Goal: Task Accomplishment & Management: Complete application form

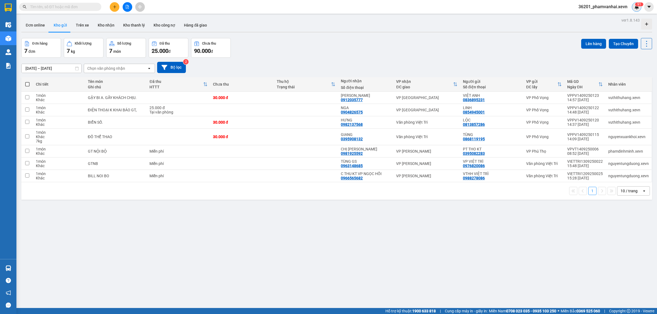
click at [635, 10] on div "9 1" at bounding box center [637, 7] width 10 height 10
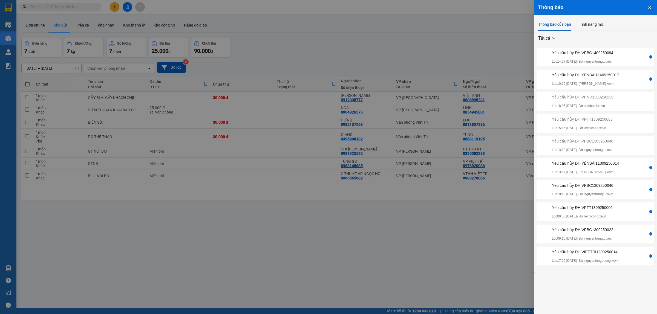
click at [592, 76] on div "Yêu cầu hủy ĐH YÊNBÁI11409250017" at bounding box center [585, 75] width 67 height 6
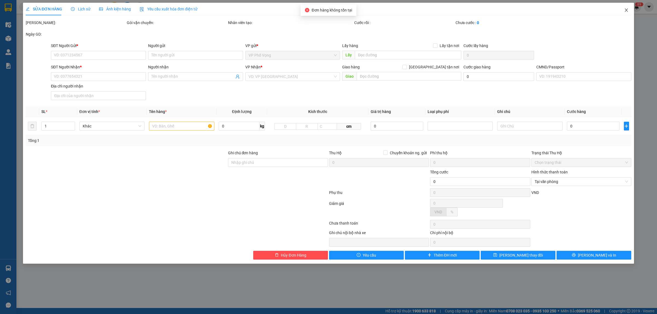
click at [628, 12] on icon "close" at bounding box center [626, 9] width 3 height 3
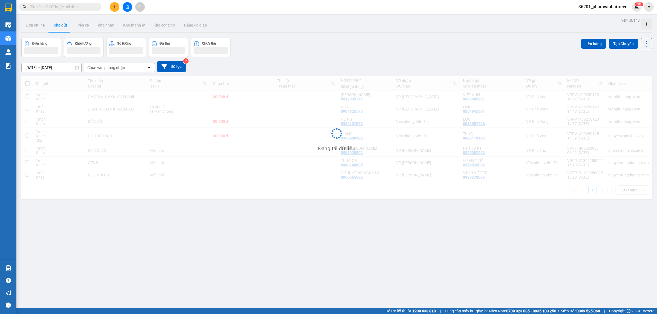
click at [634, 3] on div "9 0" at bounding box center [637, 7] width 10 height 10
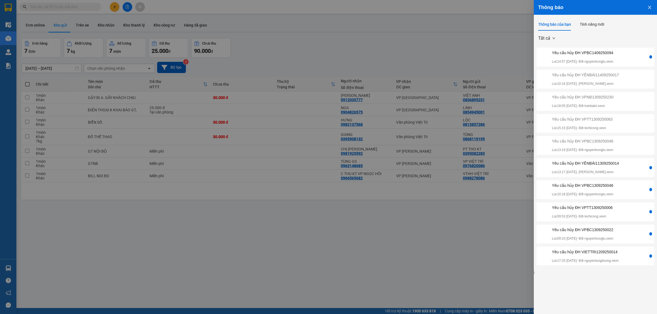
click at [595, 53] on div "Yêu cầu hủy ĐH VPBC1409250094" at bounding box center [582, 53] width 61 height 6
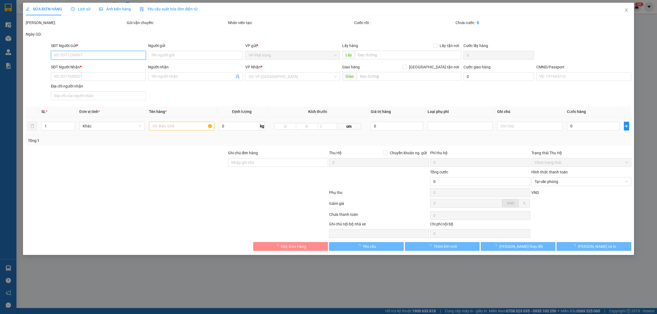
type input "0917344768"
type input "thế anh"
type input "0913291002"
type input "ÔNG TẢN"
checkbox input "true"
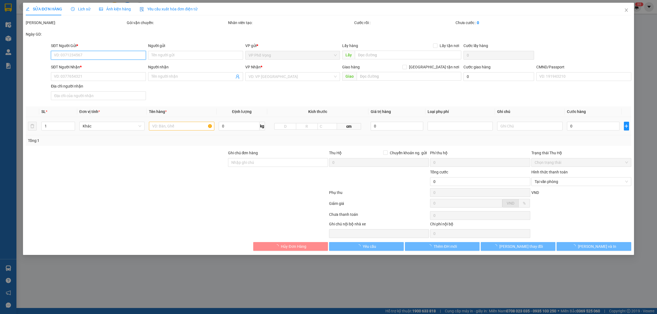
type input "26 [PERSON_NAME], [GEOGRAPHIC_DATA]"
type input "88"
type input "85.000"
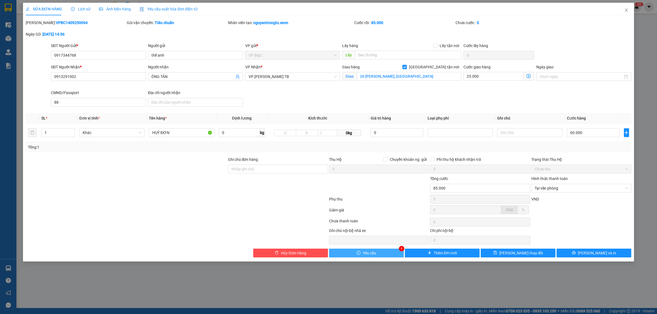
click at [384, 253] on button "Yêu cầu" at bounding box center [366, 253] width 75 height 9
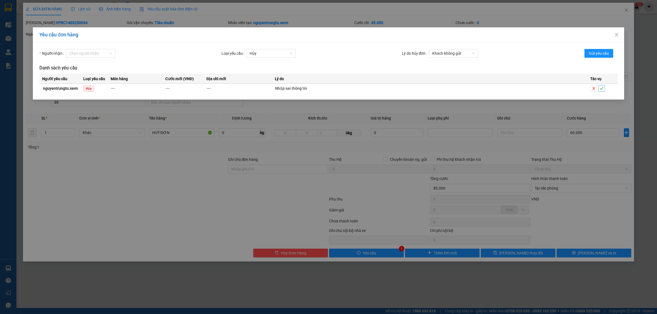
click at [603, 88] on icon "check" at bounding box center [602, 89] width 4 height 4
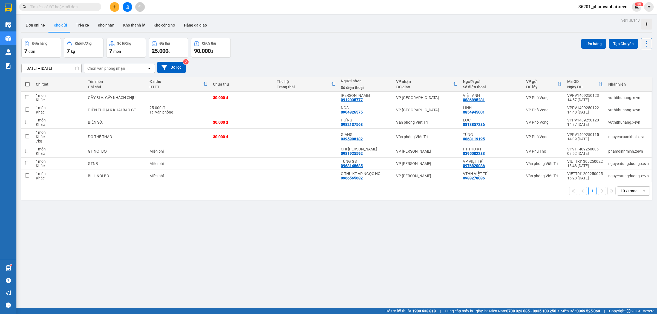
drag, startPoint x: 657, startPoint y: 314, endPoint x: 651, endPoint y: 314, distance: 5.5
click at [655, 314] on footer "Hỗ trợ kỹ thuật: 1900 633 818 | Cung cấp máy in - giấy in: [GEOGRAPHIC_DATA] 07…" at bounding box center [328, 311] width 657 height 6
